Goal: Task Accomplishment & Management: Use online tool/utility

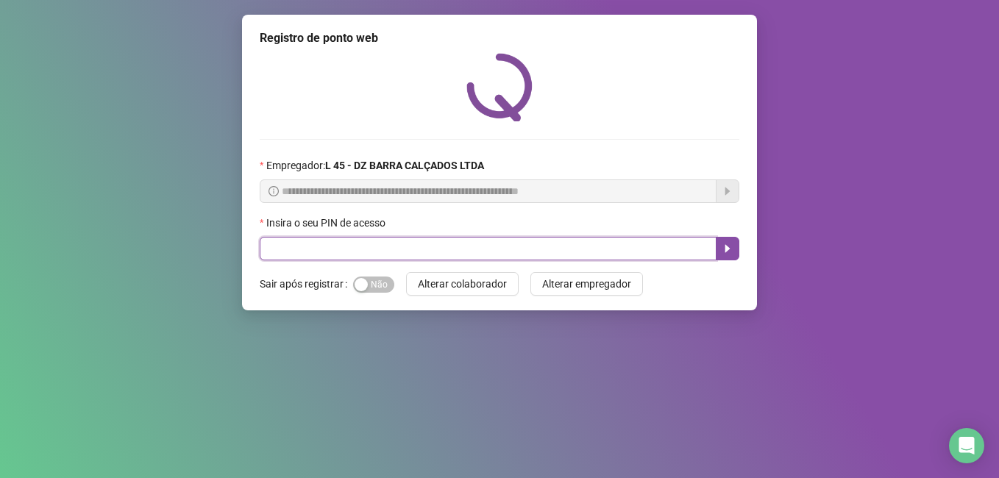
click at [361, 250] on input "text" at bounding box center [488, 249] width 457 height 24
type input "*****"
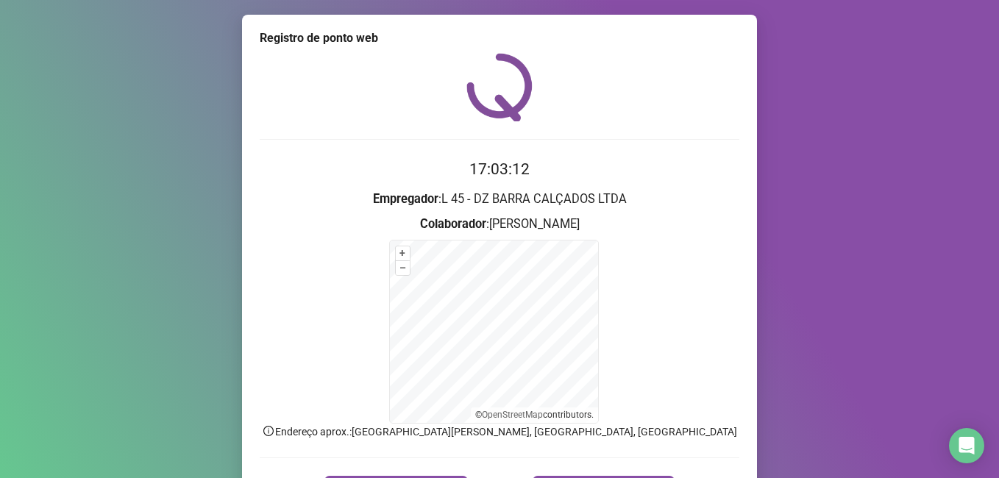
scroll to position [92, 0]
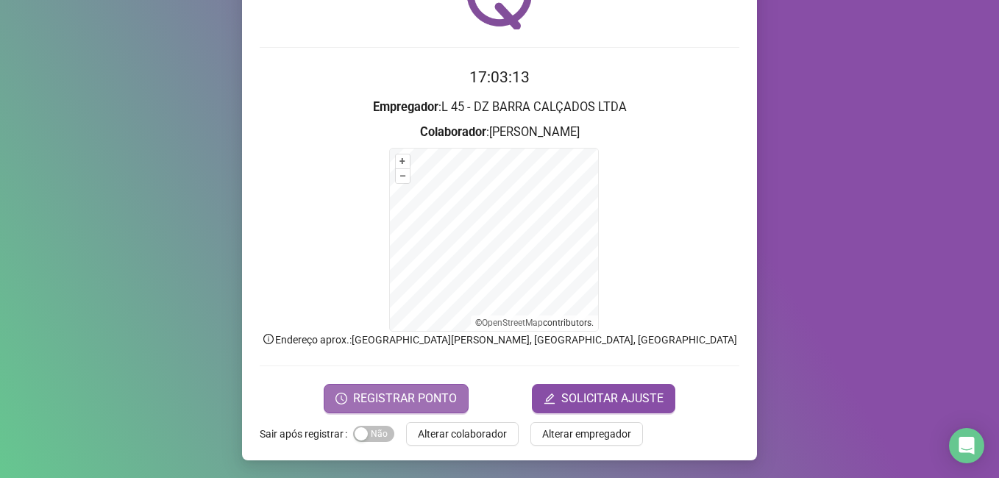
click at [361, 392] on span "REGISTRAR PONTO" at bounding box center [405, 399] width 104 height 18
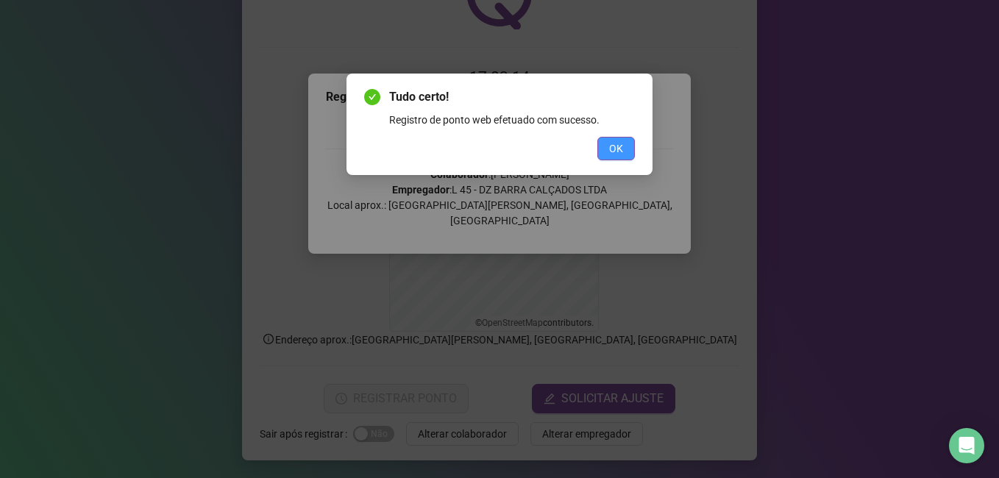
click at [361, 149] on span "OK" at bounding box center [616, 149] width 14 height 16
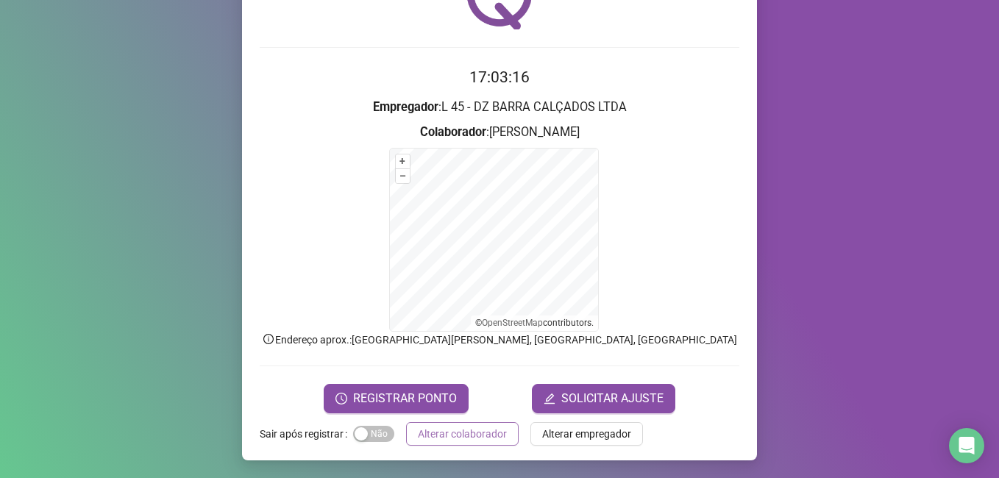
click at [361, 432] on span "Alterar colaborador" at bounding box center [462, 434] width 89 height 16
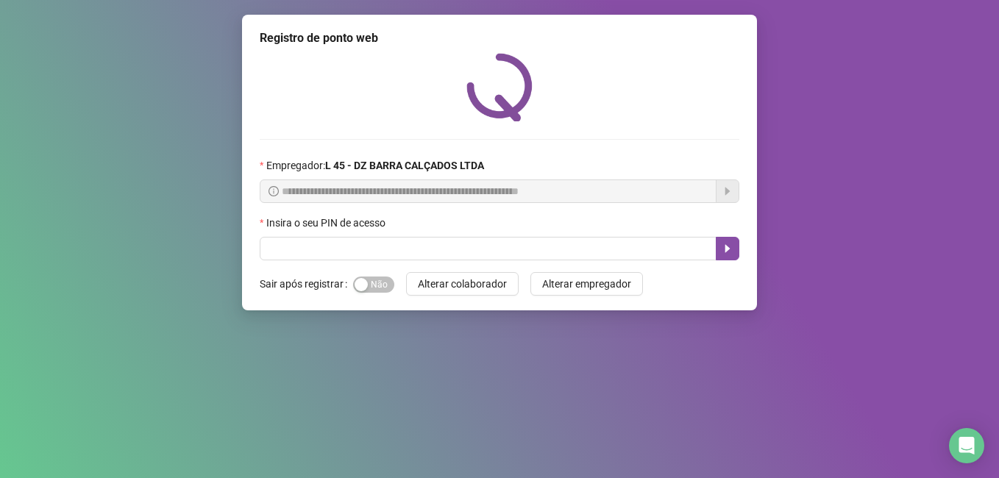
scroll to position [0, 0]
click at [312, 254] on input "text" at bounding box center [488, 249] width 457 height 24
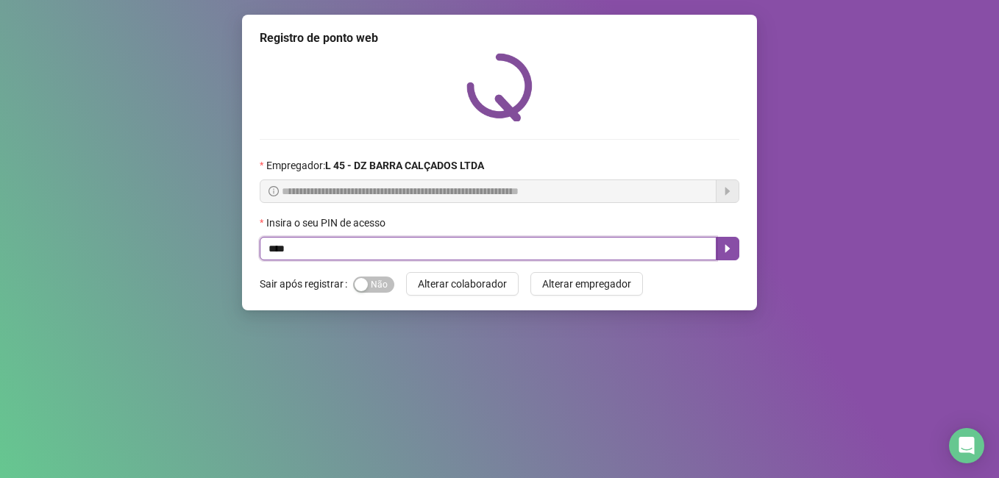
type input "*****"
click at [361, 241] on button "button" at bounding box center [728, 249] width 24 height 24
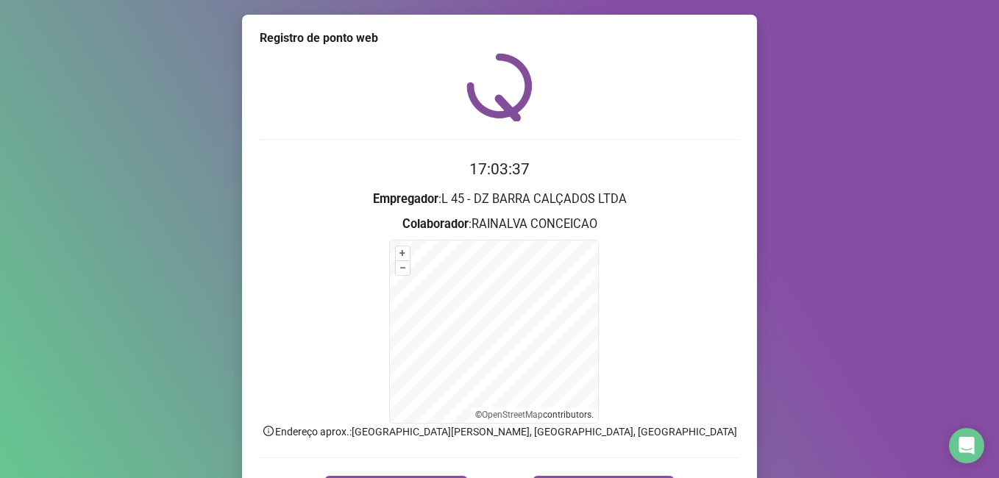
scroll to position [92, 0]
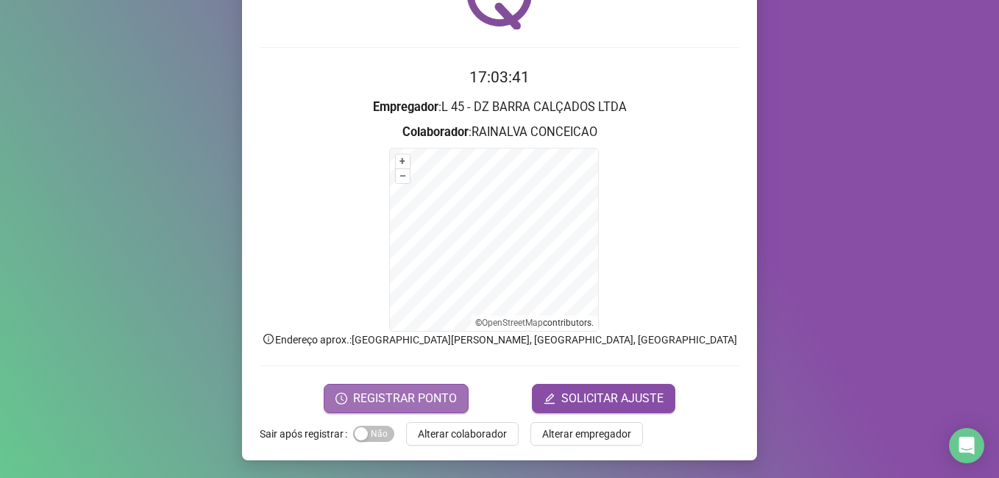
click at [361, 394] on span "REGISTRAR PONTO" at bounding box center [405, 399] width 104 height 18
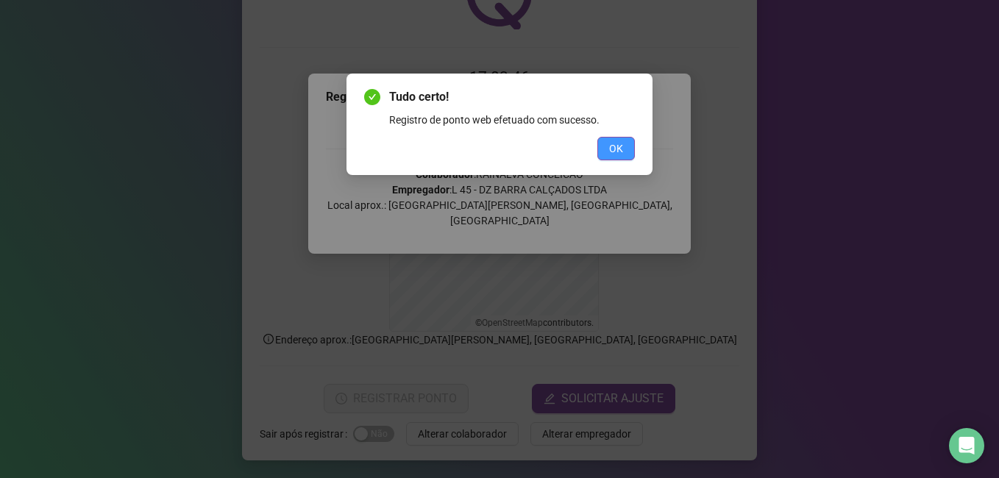
click at [361, 143] on button "OK" at bounding box center [616, 149] width 38 height 24
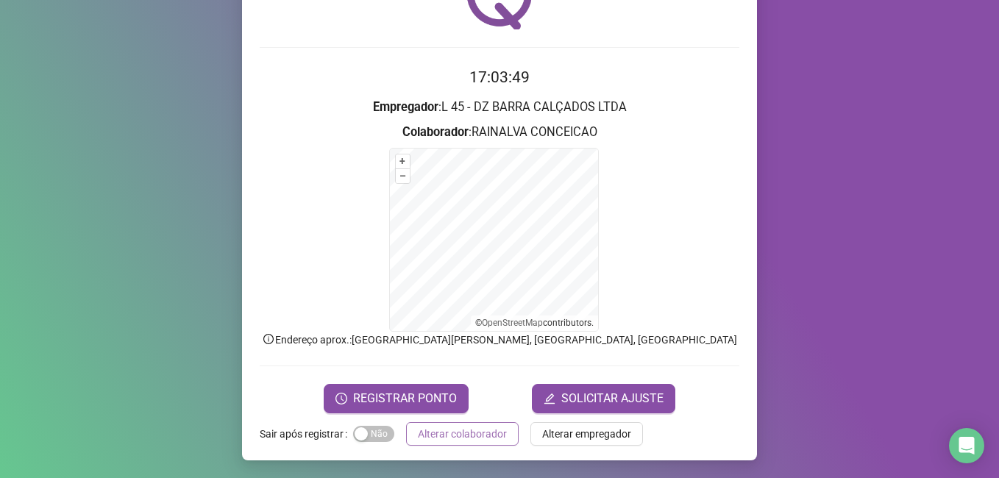
click at [361, 433] on span "Alterar colaborador" at bounding box center [462, 434] width 89 height 16
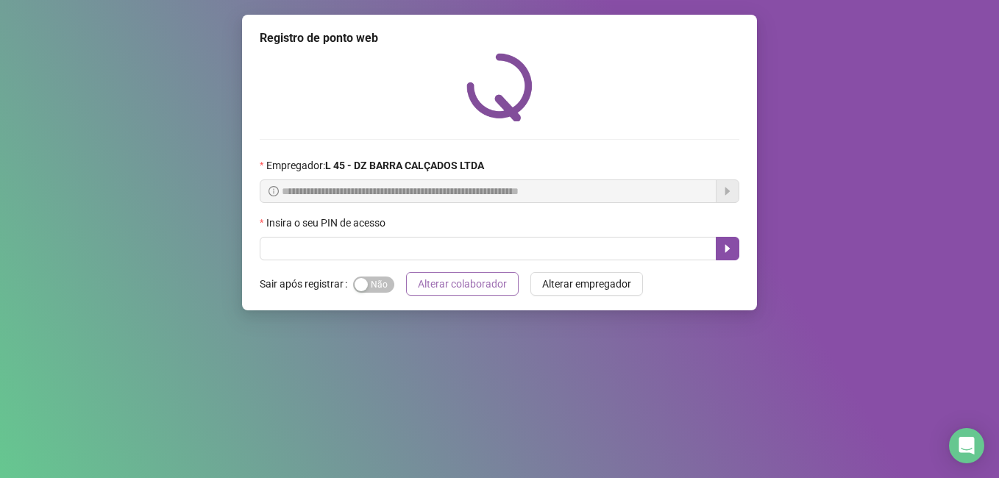
scroll to position [0, 0]
